Goal: Obtain resource: Obtain resource

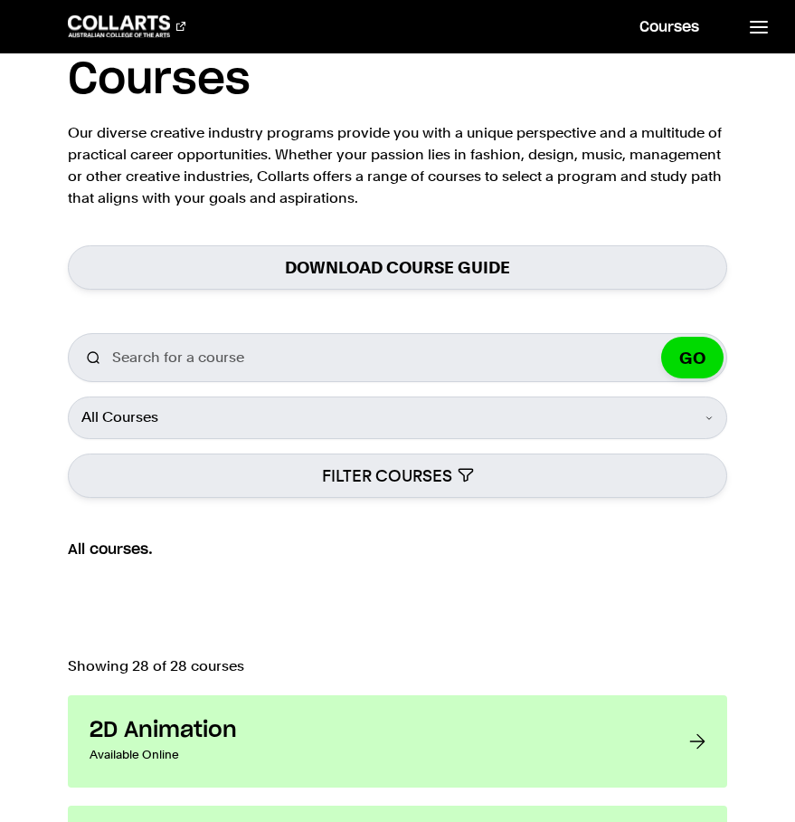
scroll to position [67, 0]
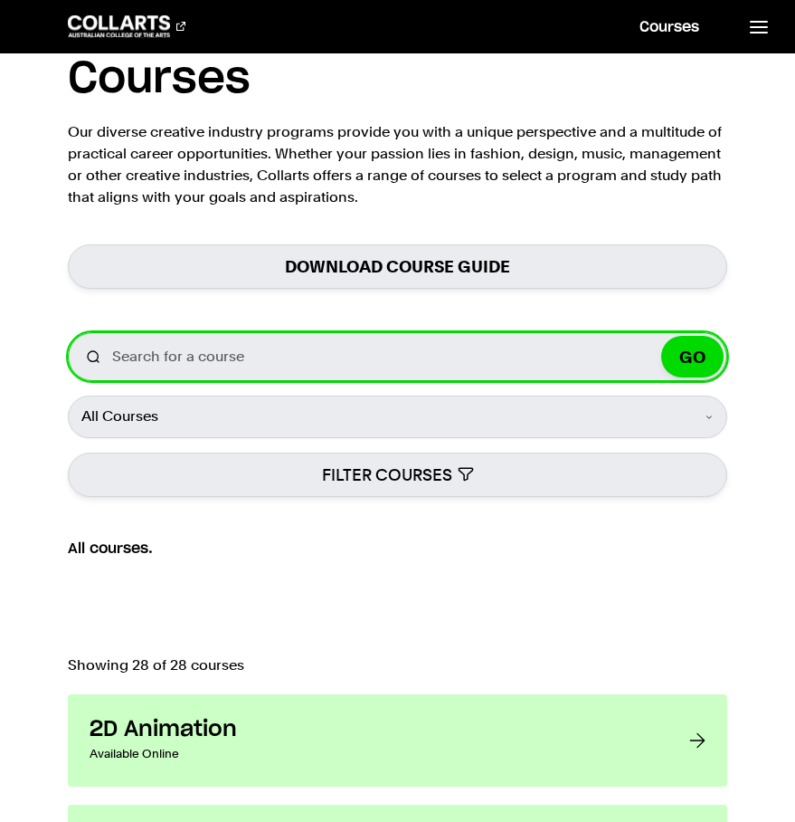
click at [227, 371] on input "Search for a course" at bounding box center [398, 356] width 661 height 49
type input "music production"
click at [661, 336] on button "GO" at bounding box center [692, 357] width 62 height 42
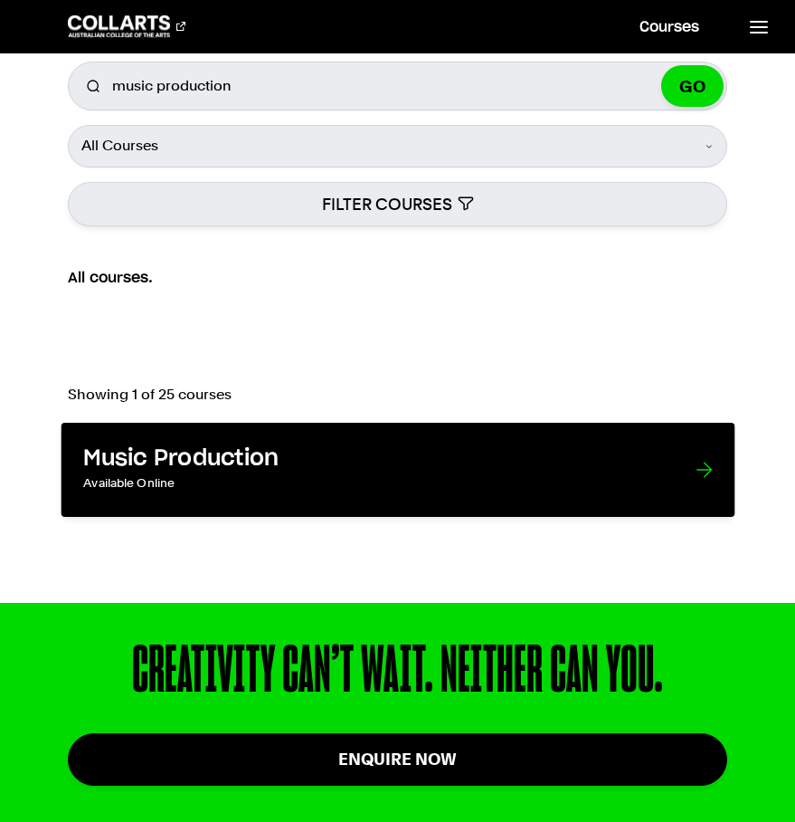
scroll to position [341, 0]
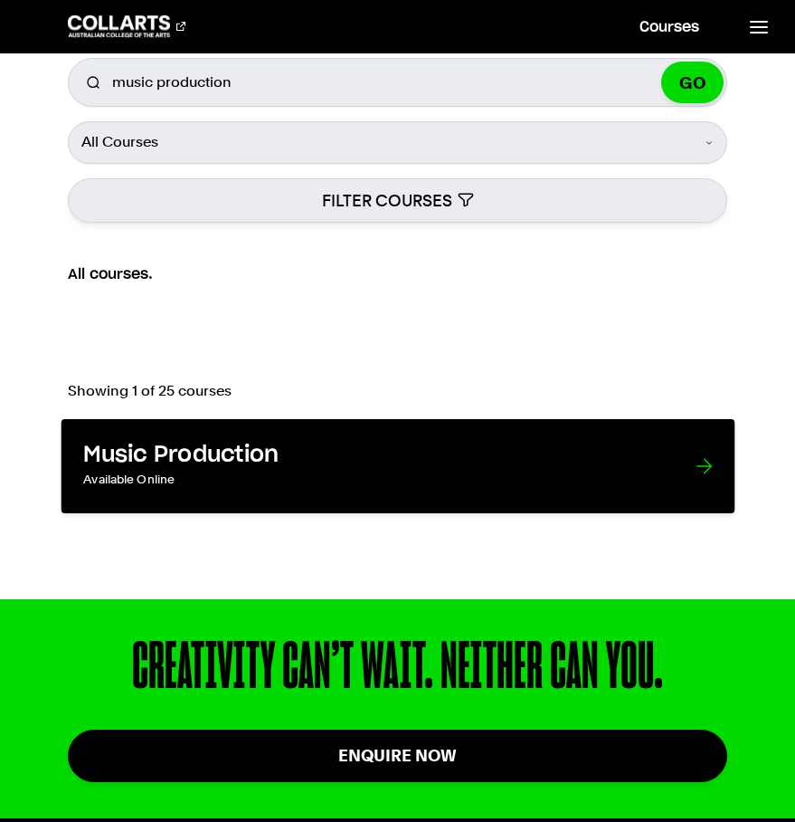
click at [306, 472] on p "Available Online" at bounding box center [370, 480] width 575 height 22
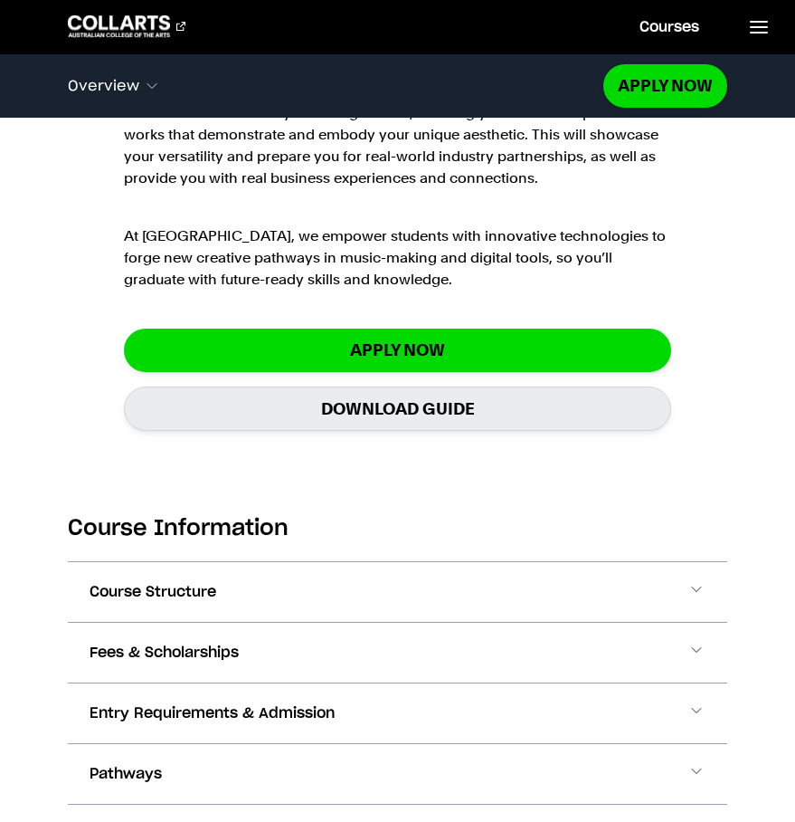
scroll to position [1934, 0]
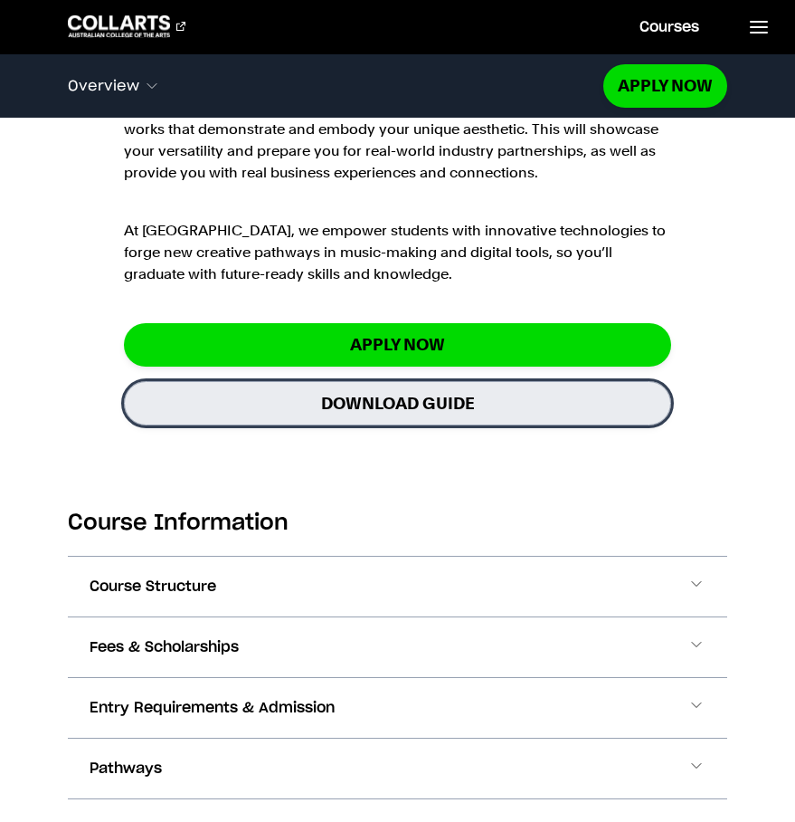
click at [337, 395] on link "Download Guide" at bounding box center [398, 403] width 548 height 44
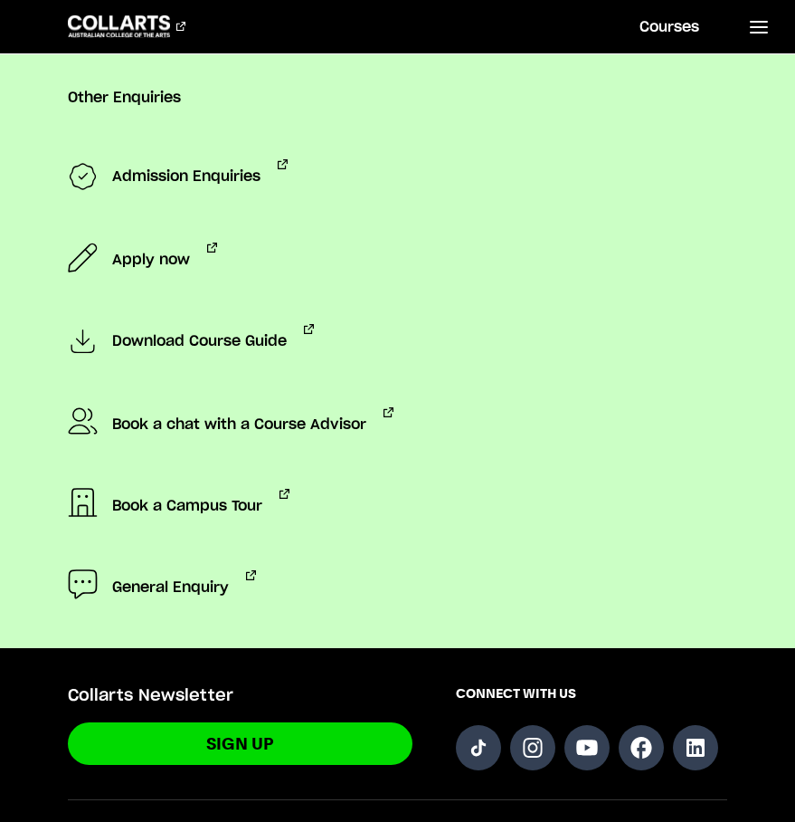
scroll to position [1760, 0]
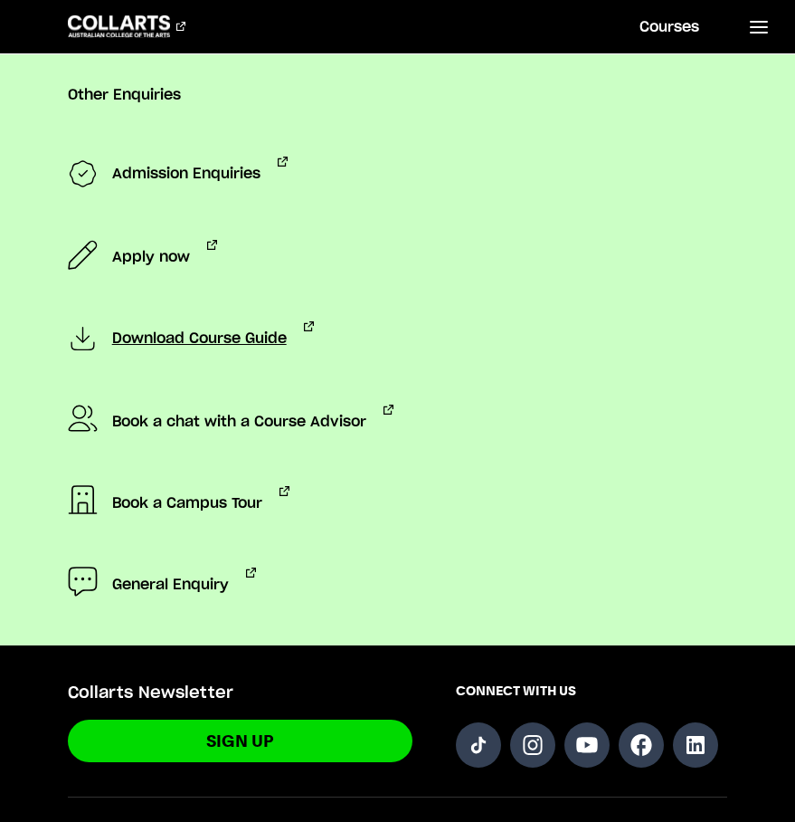
click at [187, 336] on span "Download Course Guide" at bounding box center [199, 339] width 175 height 36
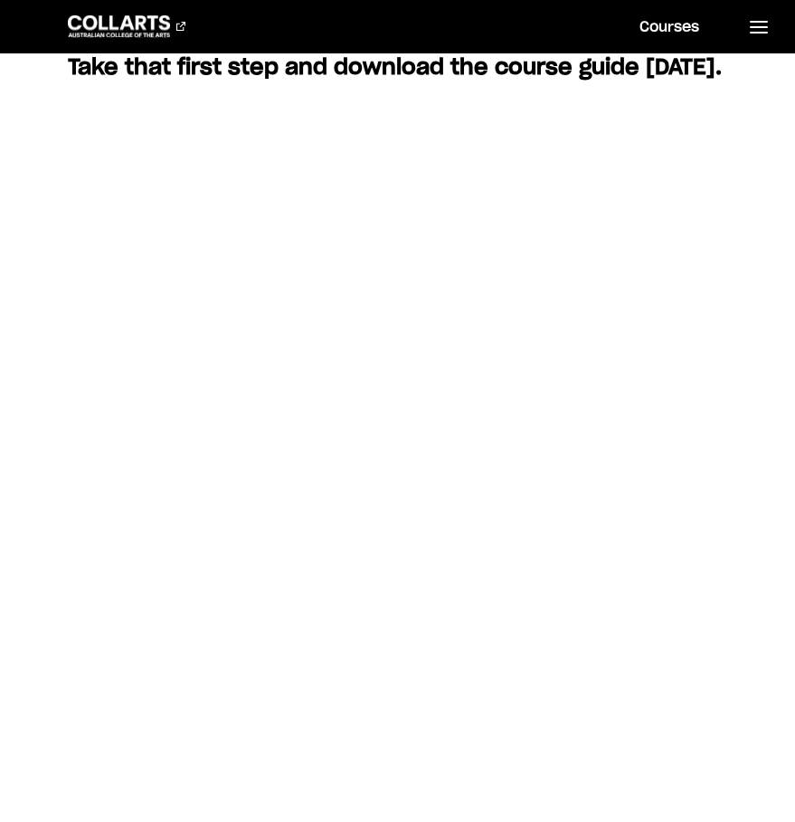
scroll to position [724, 0]
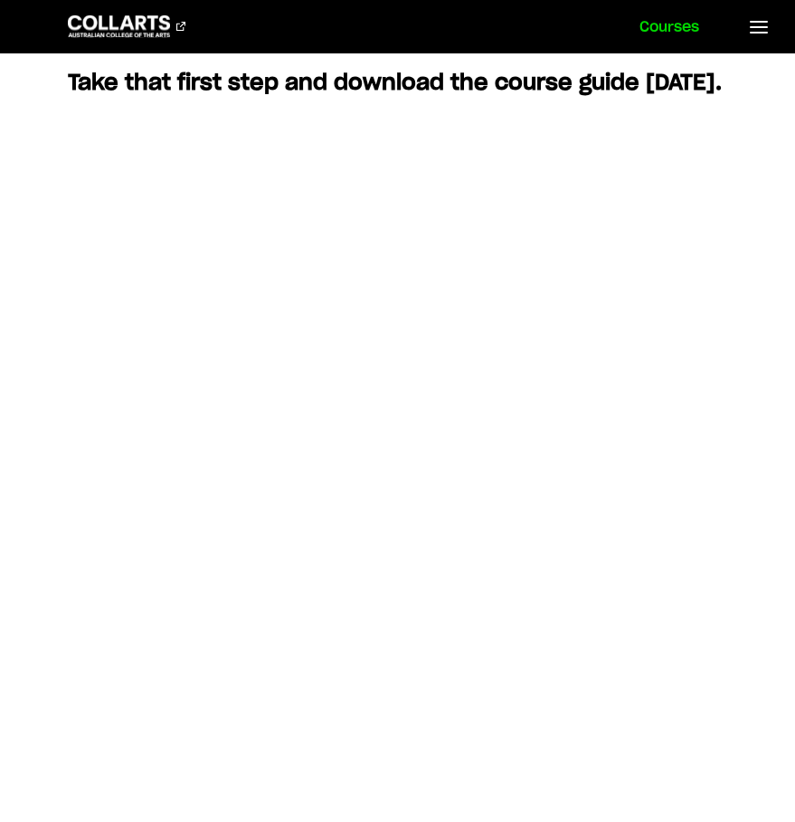
click at [669, 23] on link "Courses" at bounding box center [669, 26] width 103 height 53
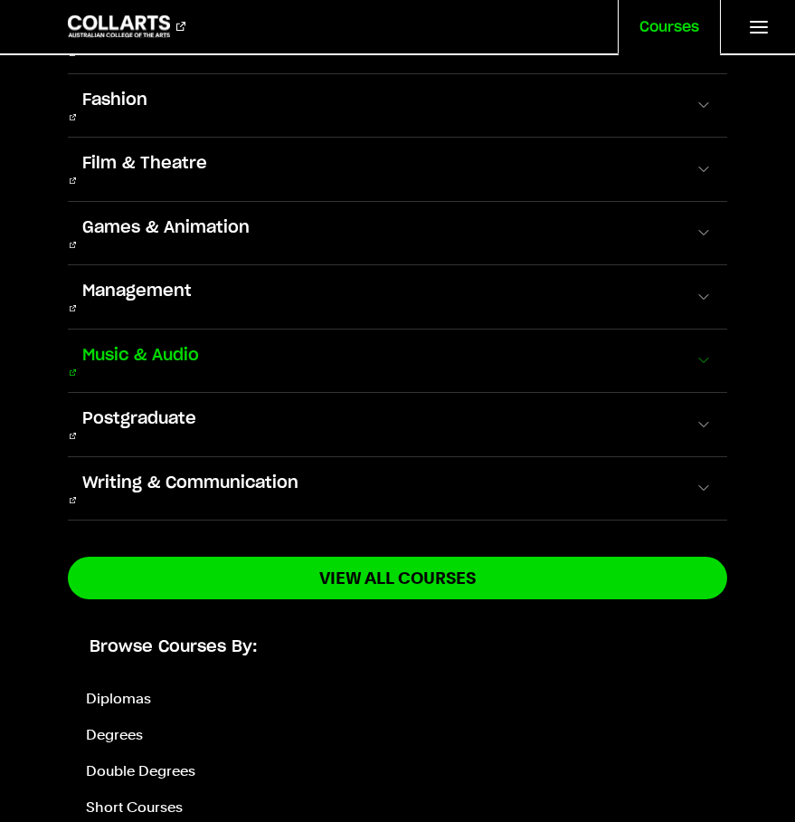
scroll to position [0, 0]
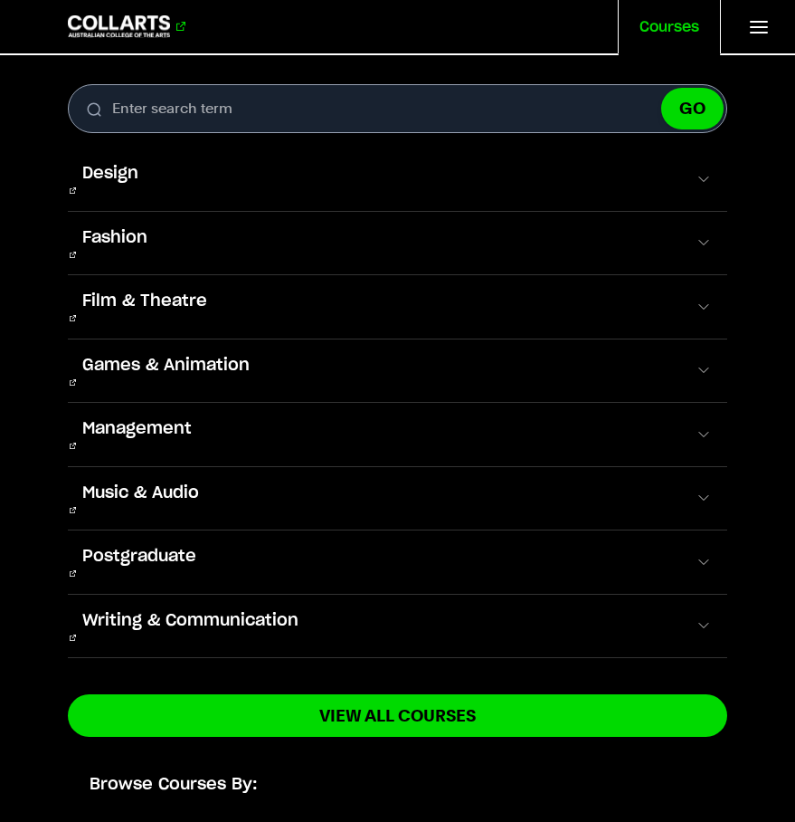
click at [102, 27] on 1 "Go to homepage" at bounding box center [119, 26] width 103 height 22
